Goal: Communication & Community: Answer question/provide support

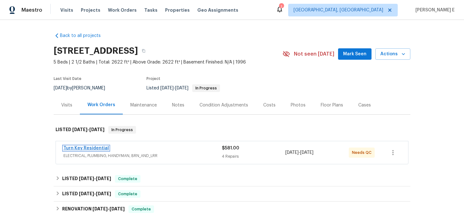
click at [84, 148] on link "Turn Key Residential" at bounding box center [85, 148] width 45 height 4
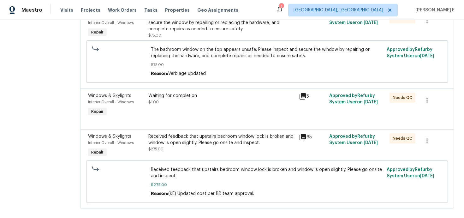
scroll to position [207, 0]
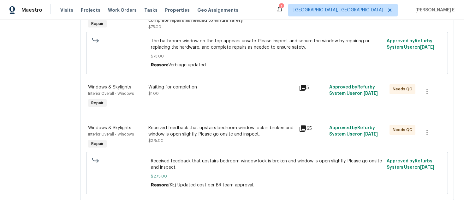
click at [211, 98] on div "Waiting for completion $1.00" at bounding box center [221, 96] width 151 height 29
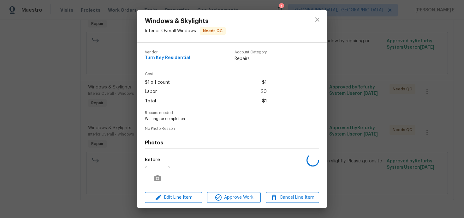
scroll to position [51, 0]
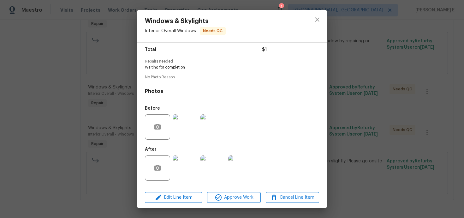
click at [183, 166] on img at bounding box center [185, 167] width 25 height 25
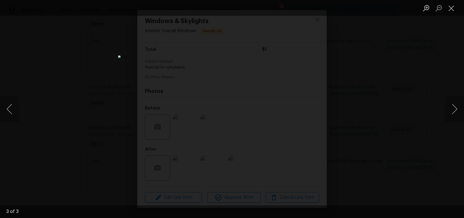
click at [412, 100] on div "Lightbox" at bounding box center [232, 109] width 464 height 218
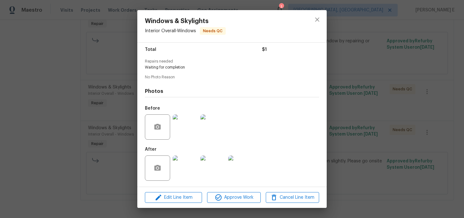
click at [412, 100] on div "Windows & Skylights Interior Overall - Windows Needs QC Vendor Turn Key Residen…" at bounding box center [232, 109] width 464 height 218
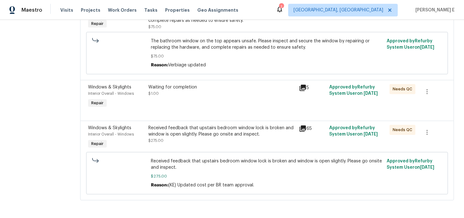
click at [216, 129] on div "Received feedback that upstairs bedroom window lock is broken and window is ope…" at bounding box center [221, 131] width 147 height 13
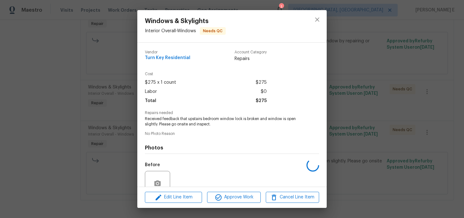
scroll to position [57, 0]
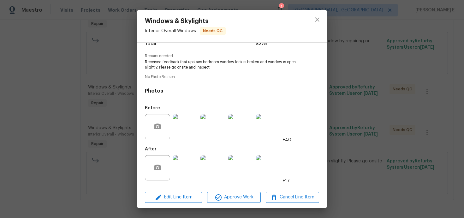
click at [183, 162] on img at bounding box center [185, 167] width 25 height 25
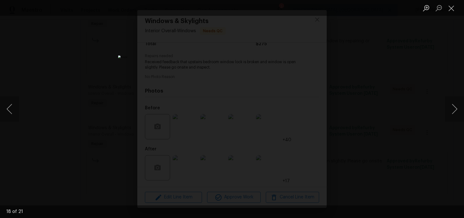
click at [420, 91] on div "Lightbox" at bounding box center [232, 109] width 464 height 218
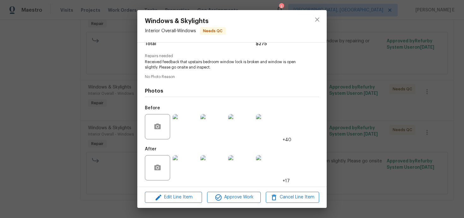
click at [420, 91] on div "Lightbox" at bounding box center [232, 109] width 464 height 218
click at [420, 91] on div "Windows & Skylights Interior Overall - Windows Needs QC Vendor Turn Key Residen…" at bounding box center [232, 109] width 464 height 218
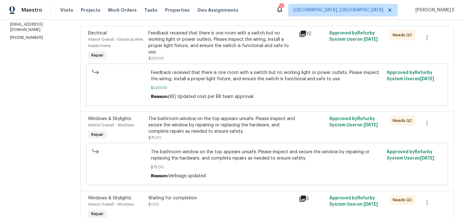
scroll to position [0, 0]
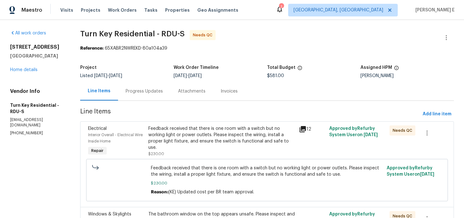
click at [184, 134] on div "Feedback received that there is one room with a switch but no working light or …" at bounding box center [221, 137] width 147 height 25
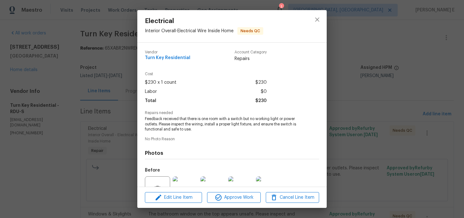
scroll to position [62, 0]
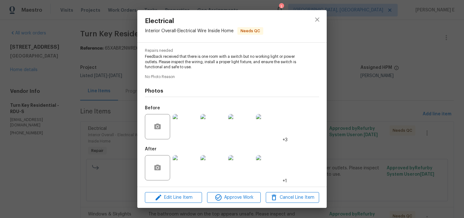
click at [90, 172] on div "Electrical Interior Overall - Electrical Wire Inside Home Needs QC Vendor Turn …" at bounding box center [232, 109] width 464 height 218
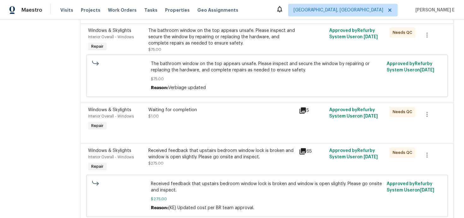
scroll to position [181, 0]
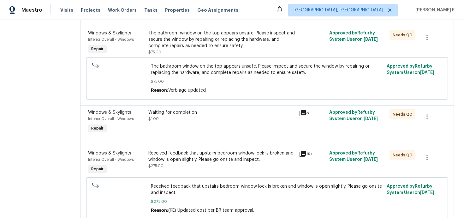
click at [169, 161] on div "Received feedback that upstairs bedroom window lock is broken and window is ope…" at bounding box center [221, 156] width 147 height 13
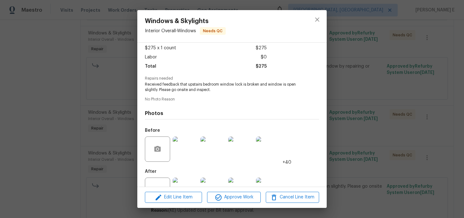
scroll to position [57, 0]
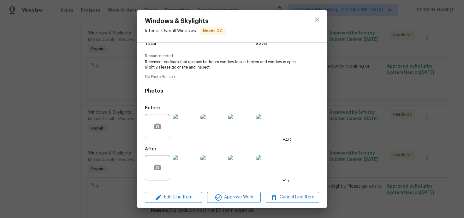
click at [392, 83] on div "Windows & Skylights Interior Overall - Windows Needs QC Vendor Turn Key Residen…" at bounding box center [232, 109] width 464 height 218
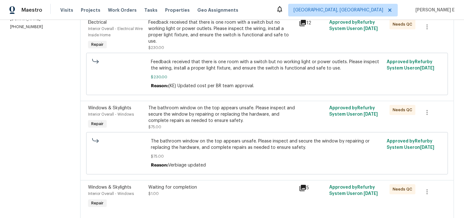
scroll to position [106, 0]
click at [212, 125] on div "The bathroom window on the top appears unsafe. Please inspect and secure the wi…" at bounding box center [221, 116] width 147 height 25
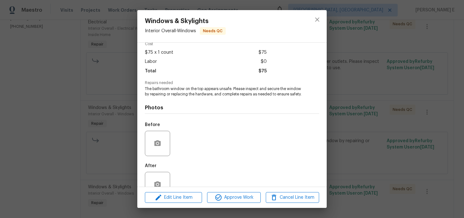
scroll to position [52, 0]
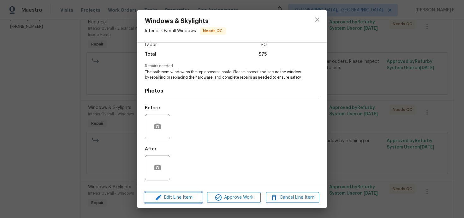
click at [180, 193] on span "Edit Line Item" at bounding box center [173, 197] width 53 height 8
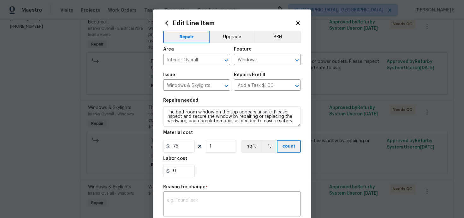
scroll to position [14, 0]
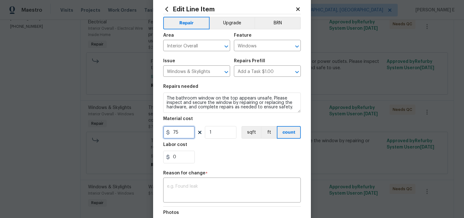
click at [183, 136] on input "75" at bounding box center [179, 132] width 32 height 13
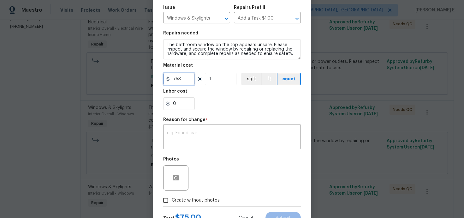
type input "753"
click at [247, 129] on div "x ​" at bounding box center [232, 137] width 138 height 23
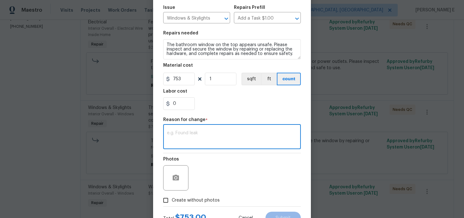
paste textarea "(KE) Updated cost per BR team approval."
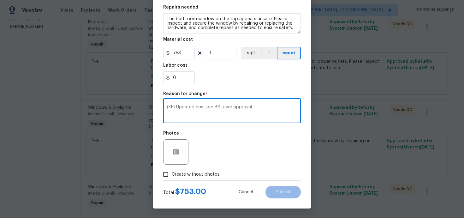
type textarea "(KE) Updated cost per BR team approval."
click at [210, 176] on span "Create without photos" at bounding box center [196, 174] width 48 height 7
click at [172, 176] on input "Create without photos" at bounding box center [166, 174] width 12 height 12
checkbox input "true"
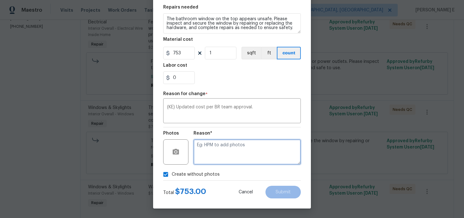
click at [244, 153] on textarea at bounding box center [246, 151] width 107 height 25
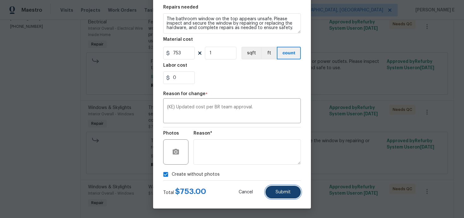
click at [280, 195] on button "Submit" at bounding box center [282, 192] width 35 height 13
type input "75"
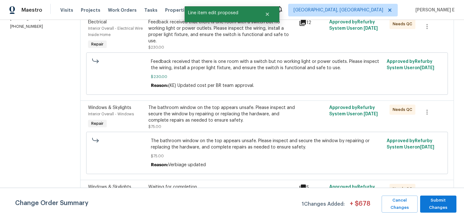
scroll to position [0, 0]
click at [436, 205] on span "Submit Changes" at bounding box center [438, 204] width 30 height 15
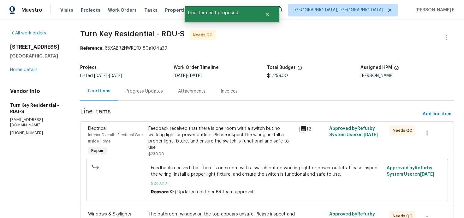
click at [154, 84] on div "Progress Updates" at bounding box center [144, 91] width 52 height 19
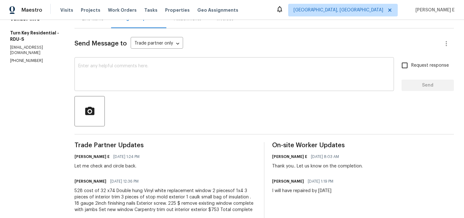
scroll to position [73, 0]
click at [180, 77] on textarea at bounding box center [234, 74] width 312 height 22
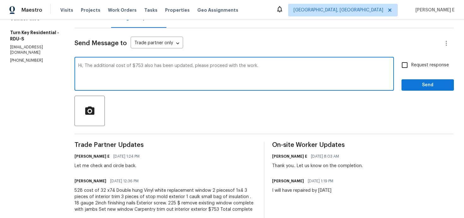
type textarea "Hi, The additional cost of $753 also has been updated, please proceed with the …"
click at [414, 60] on label "Request response" at bounding box center [423, 64] width 51 height 13
click at [411, 60] on input "Request response" at bounding box center [404, 64] width 13 height 13
checkbox input "true"
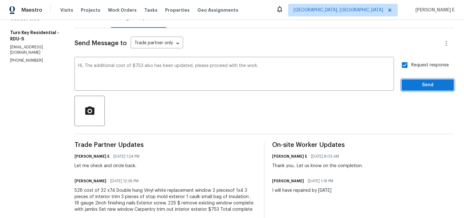
click at [424, 90] on button "Send" at bounding box center [427, 85] width 52 height 12
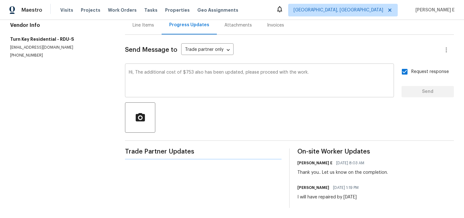
scroll to position [0, 0]
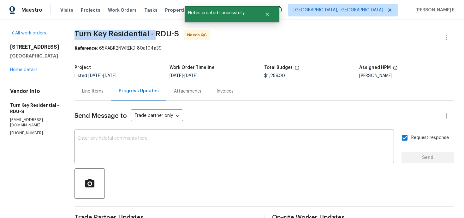
drag, startPoint x: 89, startPoint y: 33, endPoint x: 170, endPoint y: 37, distance: 81.6
copy span "Turn Key Residential -"
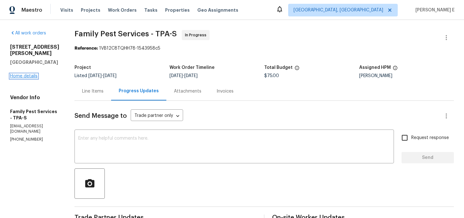
click at [15, 74] on link "Home details" at bounding box center [23, 76] width 27 height 4
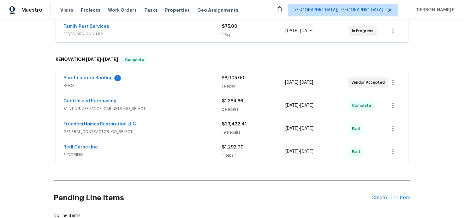
scroll to position [120, 0]
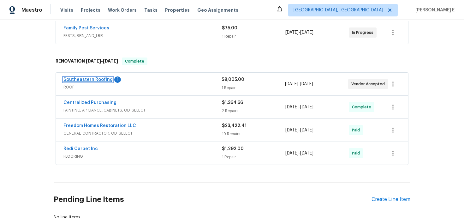
click at [108, 77] on link "Southeastern Roofing" at bounding box center [87, 79] width 49 height 4
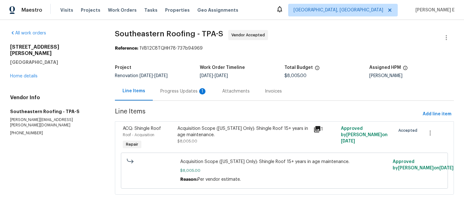
click at [171, 93] on div "Progress Updates 1" at bounding box center [183, 91] width 47 height 6
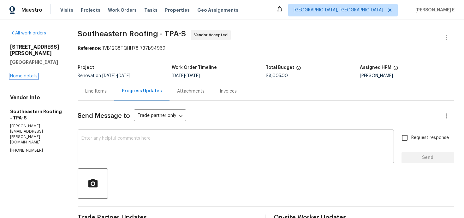
click at [35, 74] on link "Home details" at bounding box center [23, 76] width 27 height 4
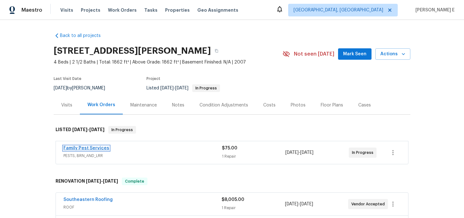
click at [90, 149] on link "Family Pest Services" at bounding box center [86, 148] width 46 height 4
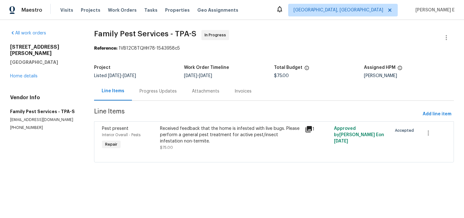
click at [311, 128] on icon at bounding box center [308, 129] width 6 height 6
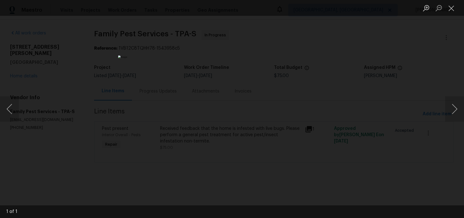
click at [364, 109] on div "Lightbox" at bounding box center [232, 109] width 464 height 218
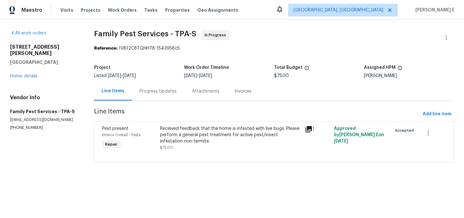
click at [160, 94] on div "Progress Updates" at bounding box center [157, 91] width 37 height 6
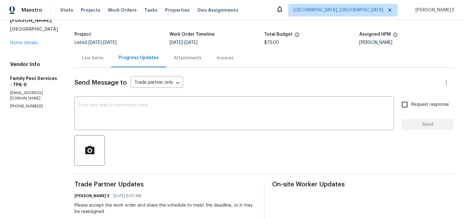
scroll to position [19, 0]
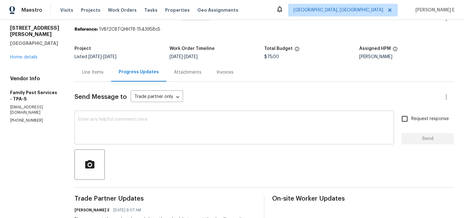
click at [276, 139] on textarea at bounding box center [234, 128] width 312 height 22
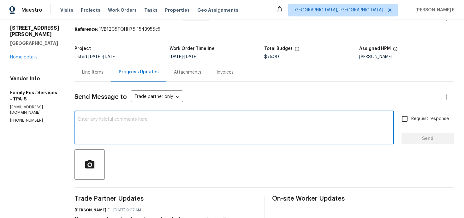
paste textarea "Just checking—do you have a scheduled date for this yet?"
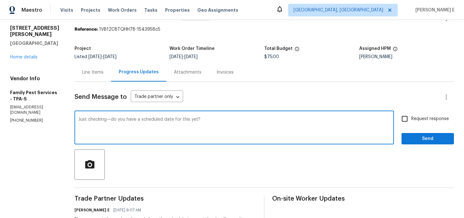
type textarea "Just checking—do you have a scheduled date for this yet?"
click at [413, 118] on span "Request response" at bounding box center [430, 119] width 38 height 7
click at [411, 118] on input "Request response" at bounding box center [404, 118] width 13 height 13
checkbox input "true"
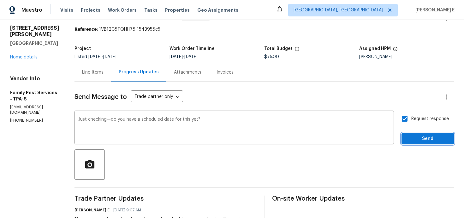
click at [420, 136] on span "Send" at bounding box center [427, 139] width 42 height 8
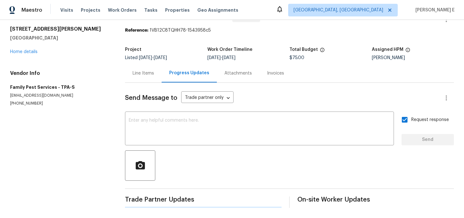
scroll to position [0, 0]
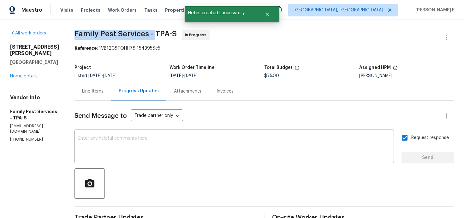
drag, startPoint x: 78, startPoint y: 36, endPoint x: 158, endPoint y: 37, distance: 79.8
click at [158, 37] on span "Family Pest Services - TPA-S" at bounding box center [125, 34] width 102 height 8
copy span "Family Pest Services -"
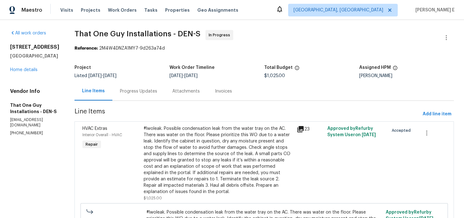
click at [120, 90] on div "Progress Updates" at bounding box center [138, 91] width 37 height 6
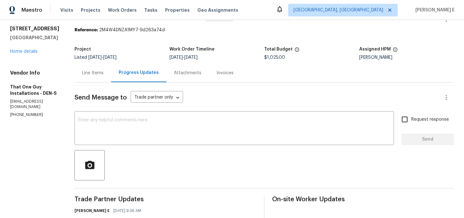
scroll to position [15, 0]
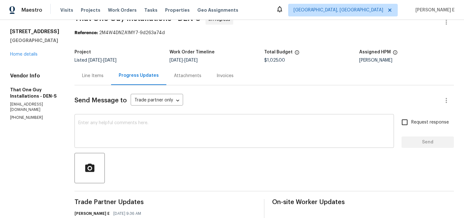
click at [253, 133] on textarea at bounding box center [234, 132] width 312 height 22
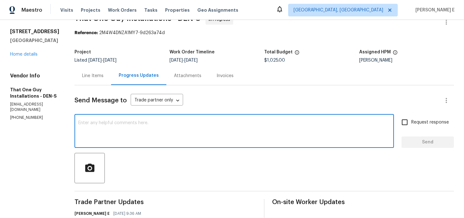
paste textarea "Do you happen to have any updates on this?"
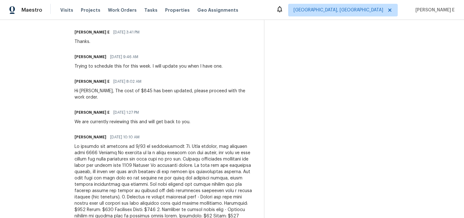
scroll to position [0, 0]
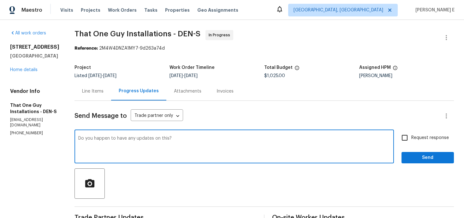
type textarea "Do you happen to have any updates on this?"
click at [406, 137] on input "Request response" at bounding box center [404, 137] width 13 height 13
checkbox input "true"
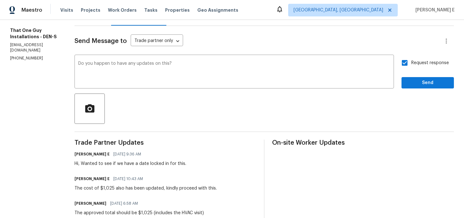
scroll to position [64, 0]
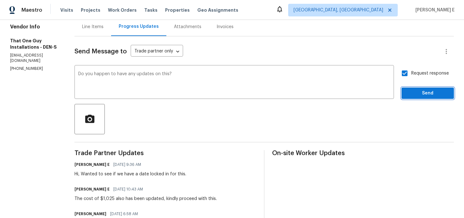
click at [423, 94] on span "Send" at bounding box center [427, 93] width 42 height 8
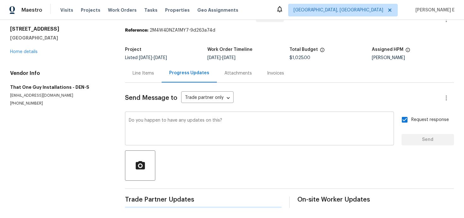
scroll to position [0, 0]
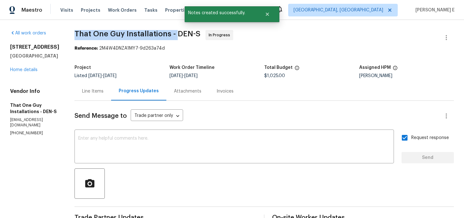
drag, startPoint x: 61, startPoint y: 33, endPoint x: 164, endPoint y: 32, distance: 102.9
copy span "That One Guy Installations -"
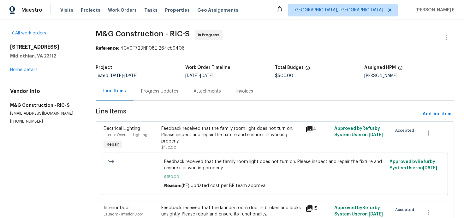
click at [165, 96] on div "Progress Updates" at bounding box center [159, 91] width 52 height 19
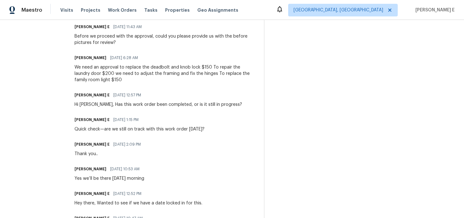
scroll to position [357, 0]
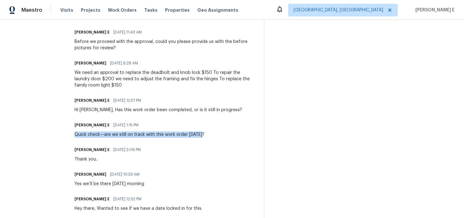
drag, startPoint x: 74, startPoint y: 134, endPoint x: 206, endPoint y: 141, distance: 132.7
click at [206, 141] on div "All work orders 5614 Chatmoss Rd Midlothian, VA 23112 Home details Vendor Info …" at bounding box center [232, 8] width 464 height 690
copy div "Quick check—are we still on track with this work order today?"
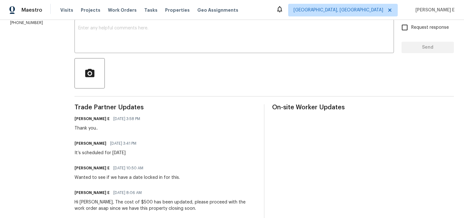
scroll to position [0, 0]
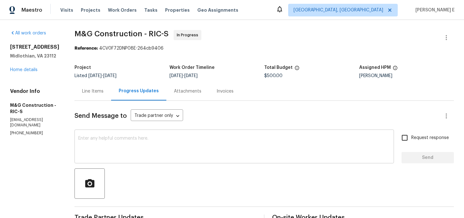
click at [200, 143] on textarea at bounding box center [234, 147] width 312 height 22
paste textarea "Quick check—are we still on track with this work order today?"
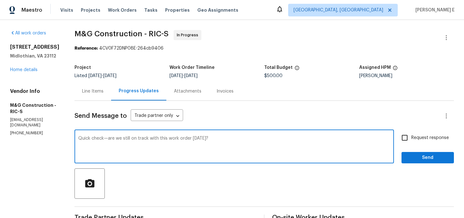
drag, startPoint x: 103, startPoint y: 138, endPoint x: 66, endPoint y: 139, distance: 37.2
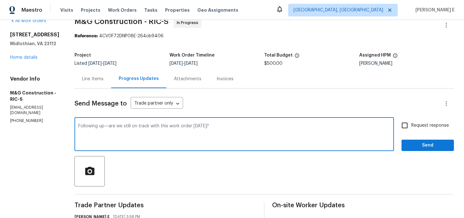
scroll to position [13, 0]
type textarea "Following up—are we still on track with this work order today?"
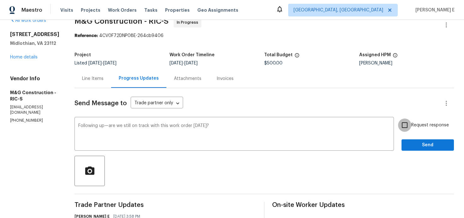
click at [403, 126] on input "Request response" at bounding box center [404, 124] width 13 height 13
checkbox input "true"
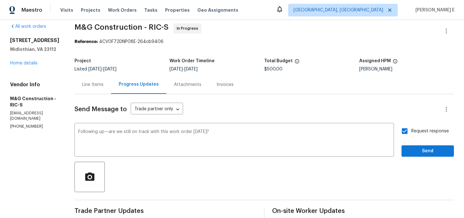
scroll to position [7, 0]
click at [440, 152] on span "Send" at bounding box center [427, 151] width 42 height 8
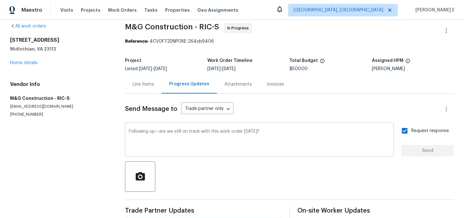
scroll to position [0, 0]
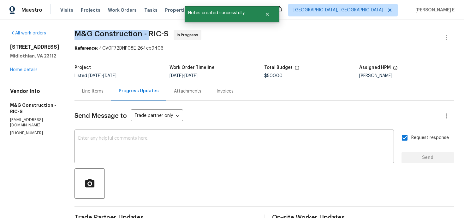
drag, startPoint x: 75, startPoint y: 34, endPoint x: 147, endPoint y: 34, distance: 72.0
click at [147, 34] on span "M&G Construction - RIC-S" at bounding box center [121, 34] width 94 height 8
copy span "M&G Construction -"
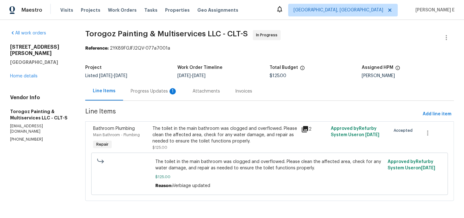
click at [158, 95] on div "Progress Updates 1" at bounding box center [154, 91] width 62 height 19
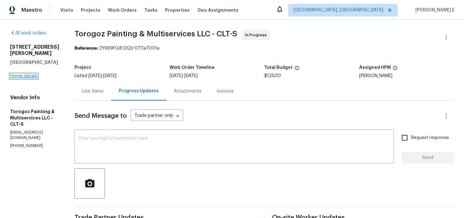
click at [29, 74] on link "Home details" at bounding box center [23, 76] width 27 height 4
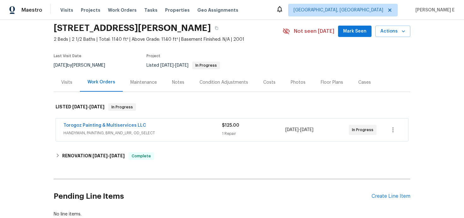
scroll to position [27, 0]
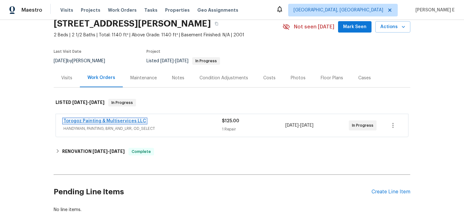
click at [124, 122] on link "Torogoz Painting & Multiservices LLC" at bounding box center [104, 121] width 83 height 4
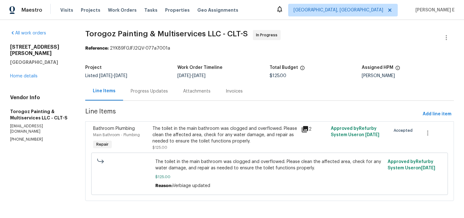
click at [151, 139] on div "Bathroom Plumbing Main Bathroom - Plumbing Repair" at bounding box center [120, 137] width 59 height 29
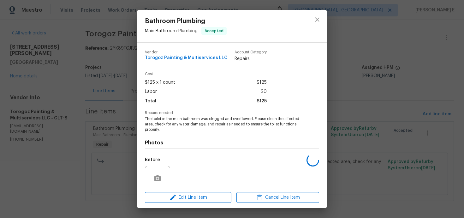
scroll to position [52, 0]
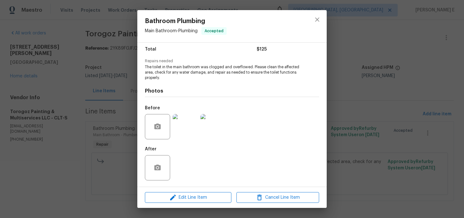
click at [116, 149] on div "Bathroom Plumbing Main Bathroom - Plumbing Accepted Vendor Torogoz Painting & M…" at bounding box center [232, 109] width 464 height 218
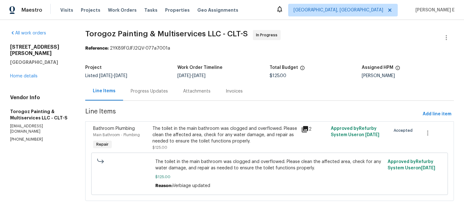
click at [150, 98] on div "Progress Updates" at bounding box center [149, 91] width 52 height 19
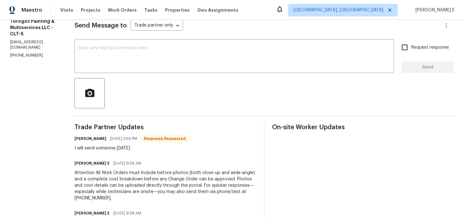
scroll to position [58, 0]
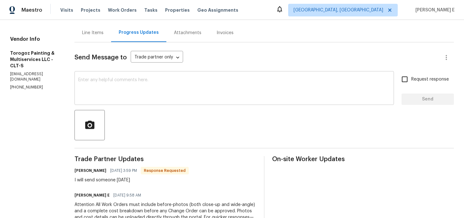
click at [160, 104] on div "x ​" at bounding box center [233, 89] width 319 height 32
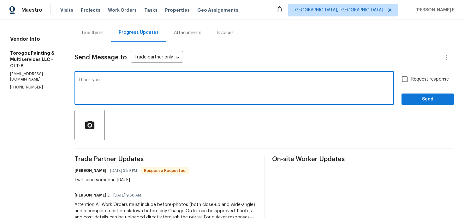
type textarea "Thank you.."
click at [437, 99] on span "Send" at bounding box center [427, 99] width 42 height 8
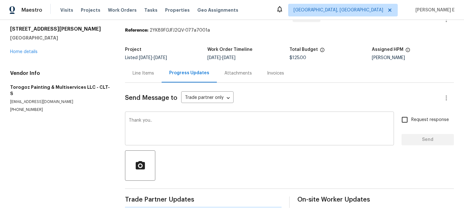
scroll to position [0, 0]
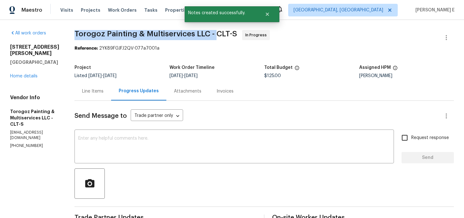
drag, startPoint x: 90, startPoint y: 33, endPoint x: 228, endPoint y: 32, distance: 138.5
click at [228, 32] on span "Torogoz Painting & Multiservices LLC - CLT-S" at bounding box center [155, 34] width 163 height 8
copy span "Torogoz Painting & Multiservices LLC -"
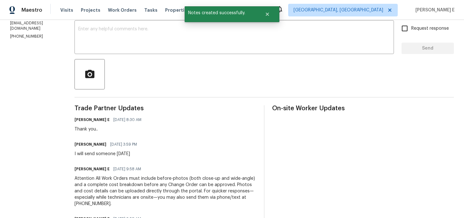
scroll to position [130, 0]
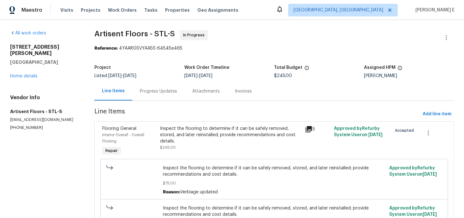
click at [159, 90] on div "Progress Updates" at bounding box center [158, 91] width 37 height 6
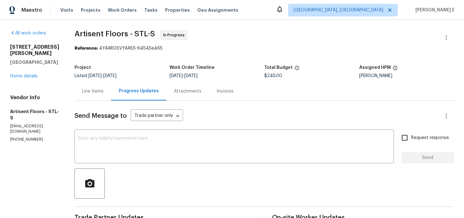
click at [104, 89] on div "Line Items" at bounding box center [92, 91] width 21 height 6
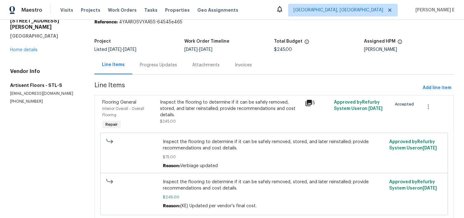
scroll to position [48, 0]
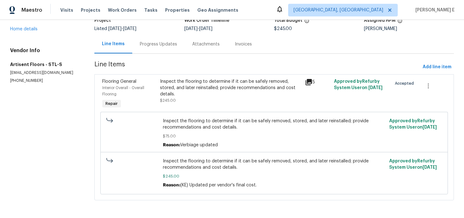
click at [182, 85] on div "Inspect the flooring to determine if it can be safely removed, stored, and late…" at bounding box center [230, 87] width 141 height 19
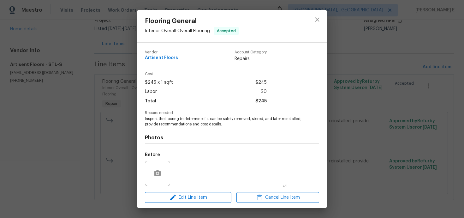
scroll to position [46, 0]
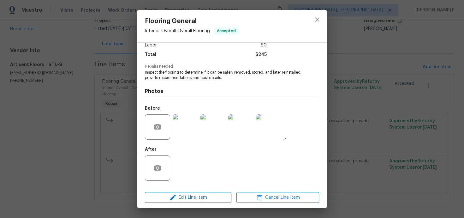
click at [94, 143] on div "Flooring General Interior Overall - Overall Flooring Accepted Vendor Artisent F…" at bounding box center [232, 109] width 464 height 218
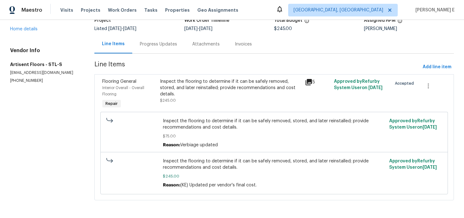
scroll to position [0, 0]
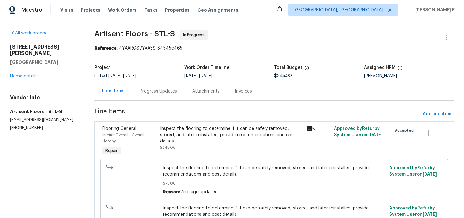
click at [231, 54] on section "Artisent Floors - STL-S In Progress Reference: 4YAARGSVYAA5S-64545e465 Project …" at bounding box center [273, 142] width 359 height 225
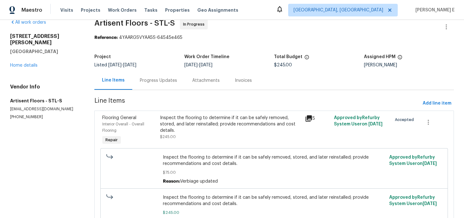
scroll to position [48, 0]
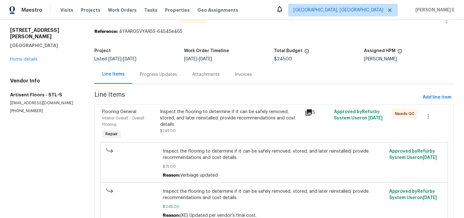
scroll to position [22, 0]
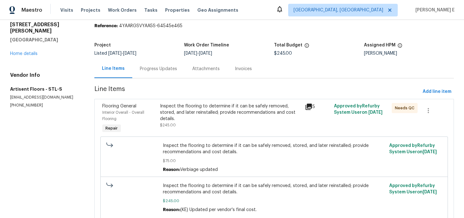
click at [178, 114] on div "Inspect the flooring to determine if it can be safely removed, stored, and late…" at bounding box center [230, 112] width 141 height 19
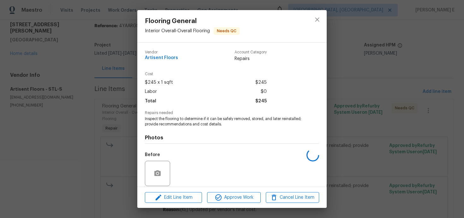
scroll to position [46, 0]
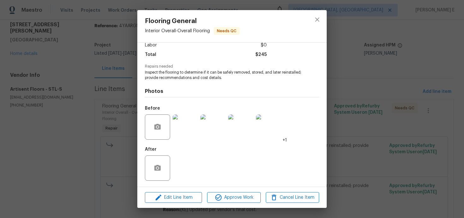
click at [97, 156] on div "Flooring General Interior Overall - Overall Flooring Needs QC Vendor Artisent F…" at bounding box center [232, 109] width 464 height 218
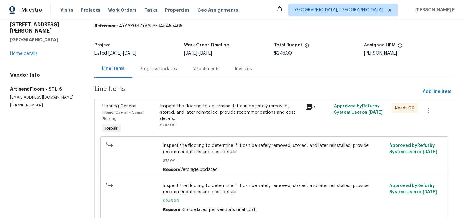
click at [153, 69] on div "Progress Updates" at bounding box center [158, 69] width 37 height 6
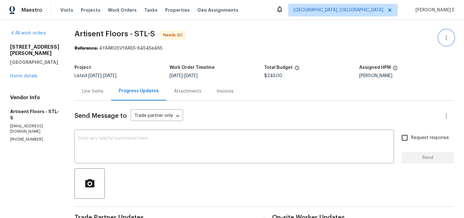
click at [445, 42] on button "button" at bounding box center [446, 37] width 15 height 15
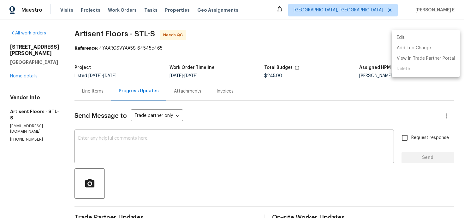
click at [411, 37] on li "Edit" at bounding box center [426, 38] width 68 height 10
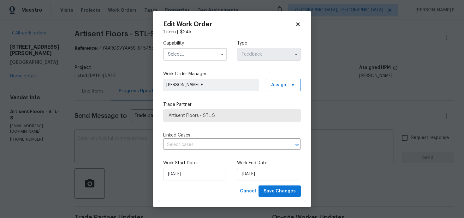
click at [218, 57] on span at bounding box center [221, 54] width 9 height 9
click at [219, 58] on span at bounding box center [221, 54] width 9 height 9
click at [223, 54] on icon "button" at bounding box center [222, 54] width 5 height 5
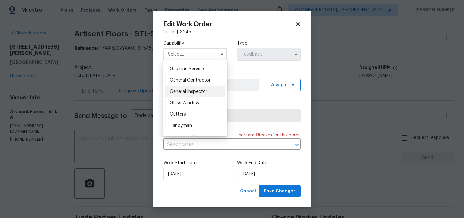
scroll to position [289, 0]
click at [179, 126] on span "Handyman" at bounding box center [181, 125] width 22 height 4
type input "Handyman"
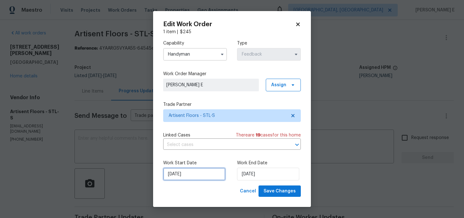
click at [197, 175] on input "12/08/2025" at bounding box center [194, 174] width 62 height 13
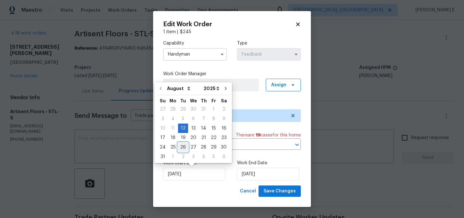
click at [181, 144] on div "26" at bounding box center [183, 147] width 10 height 9
type input "26/08/2025"
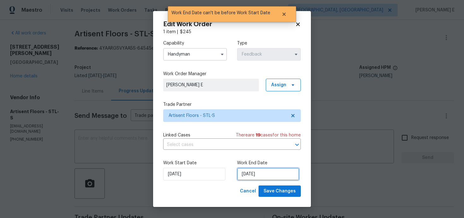
click at [247, 172] on input "26/08/2025" at bounding box center [268, 174] width 62 height 13
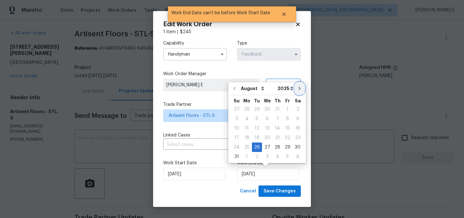
click at [297, 90] on icon "Go to next month" at bounding box center [299, 88] width 5 height 5
type input "26/09/2025"
select select "8"
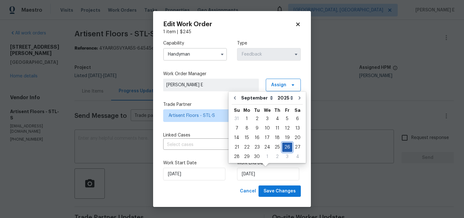
click at [285, 147] on div "26" at bounding box center [287, 147] width 10 height 9
click at [287, 193] on span "Save Changes" at bounding box center [280, 191] width 32 height 8
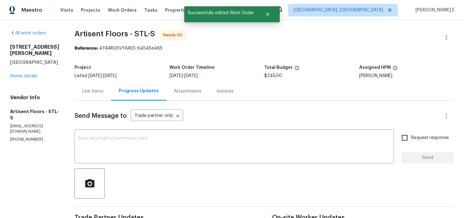
click at [101, 96] on div "Line Items" at bounding box center [92, 91] width 37 height 19
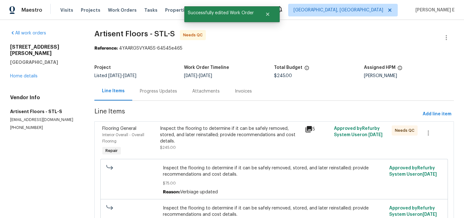
scroll to position [48, 0]
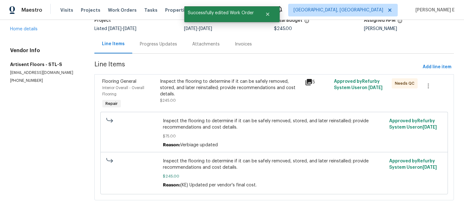
click at [223, 82] on div "Inspect the flooring to determine if it can be safely removed, stored, and late…" at bounding box center [230, 87] width 141 height 19
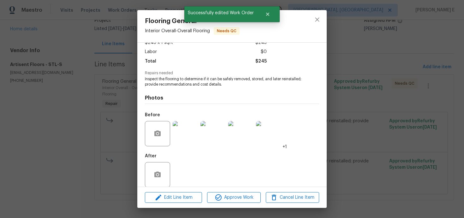
scroll to position [46, 0]
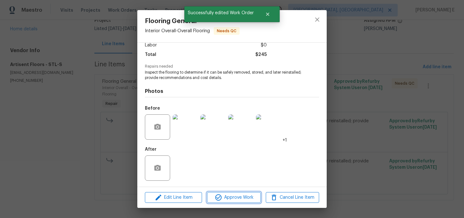
click at [243, 198] on span "Approve Work" at bounding box center [234, 197] width 50 height 8
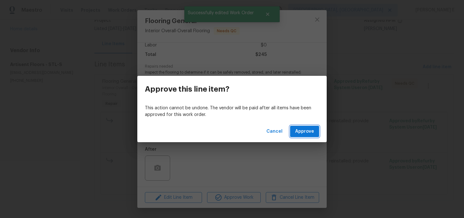
click at [318, 127] on button "Approve" at bounding box center [304, 132] width 29 height 12
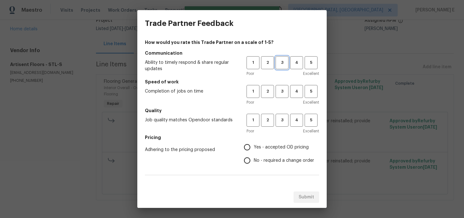
click at [280, 66] on button "3" at bounding box center [282, 62] width 13 height 13
click at [279, 94] on span "3" at bounding box center [282, 91] width 12 height 7
click at [281, 123] on span "3" at bounding box center [282, 119] width 12 height 7
click at [256, 154] on label "No - required a change order" at bounding box center [277, 160] width 74 height 13
click at [254, 154] on input "No - required a change order" at bounding box center [246, 160] width 13 height 13
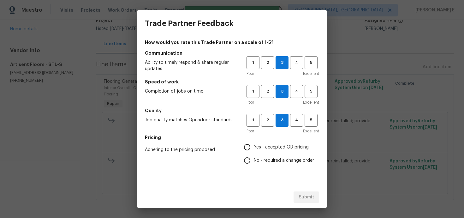
radio input "true"
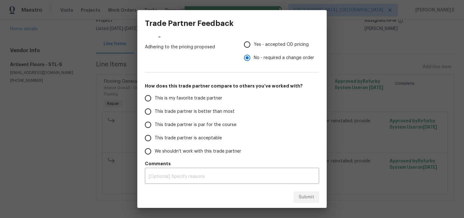
click at [210, 119] on label "This trade partner is par for the course" at bounding box center [191, 124] width 100 height 13
click at [155, 119] on input "This trade partner is par for the course" at bounding box center [147, 124] width 13 height 13
click at [314, 198] on button "Submit" at bounding box center [306, 197] width 26 height 12
radio input "true"
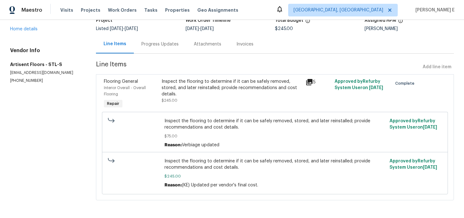
scroll to position [0, 0]
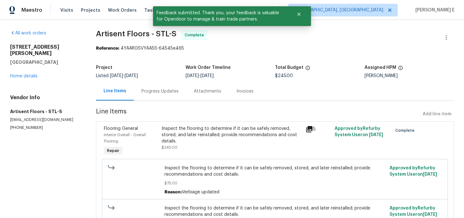
click at [160, 97] on div "Progress Updates" at bounding box center [160, 91] width 52 height 19
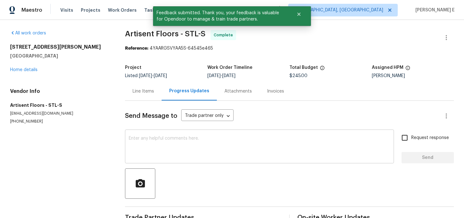
click at [153, 134] on div "x ​" at bounding box center [259, 147] width 269 height 32
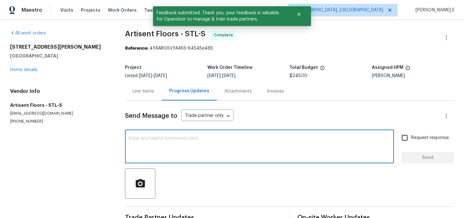
scroll to position [18, 0]
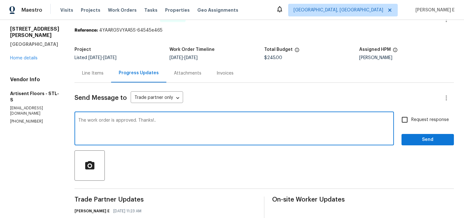
type textarea "The work order is approved. Thanks!.."
click at [411, 118] on input "Request response" at bounding box center [404, 119] width 13 height 13
checkbox input "true"
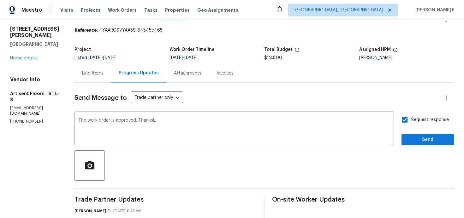
click at [430, 137] on span "Send" at bounding box center [427, 140] width 42 height 8
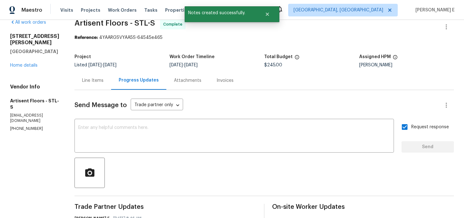
scroll to position [12, 0]
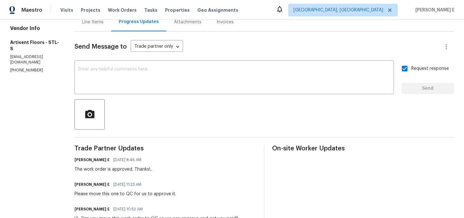
scroll to position [0, 0]
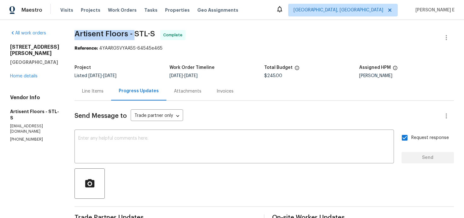
drag, startPoint x: 75, startPoint y: 35, endPoint x: 138, endPoint y: 36, distance: 62.2
copy span "Artisent Floors -"
